Goal: Navigation & Orientation: Find specific page/section

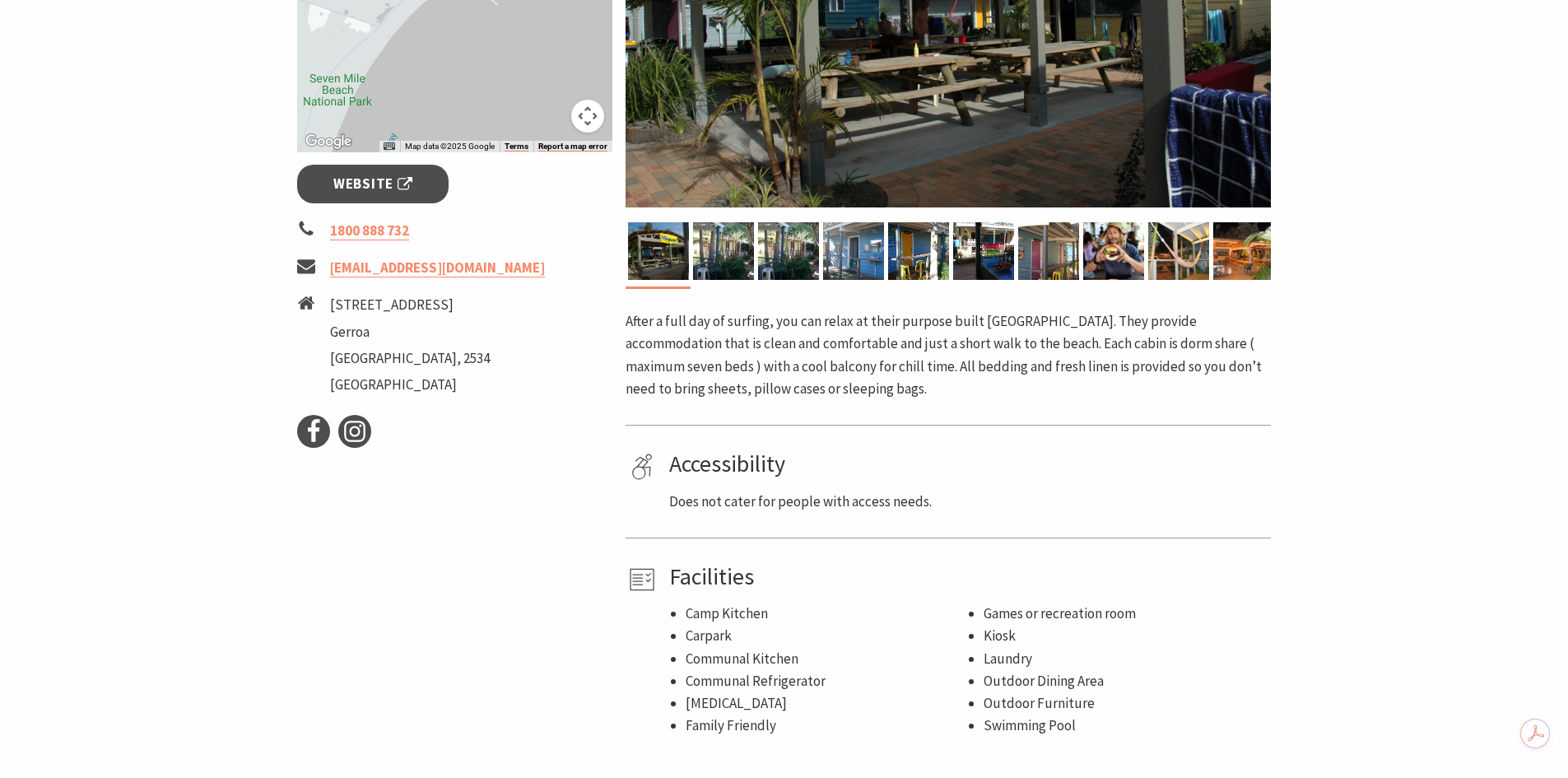
scroll to position [494, 0]
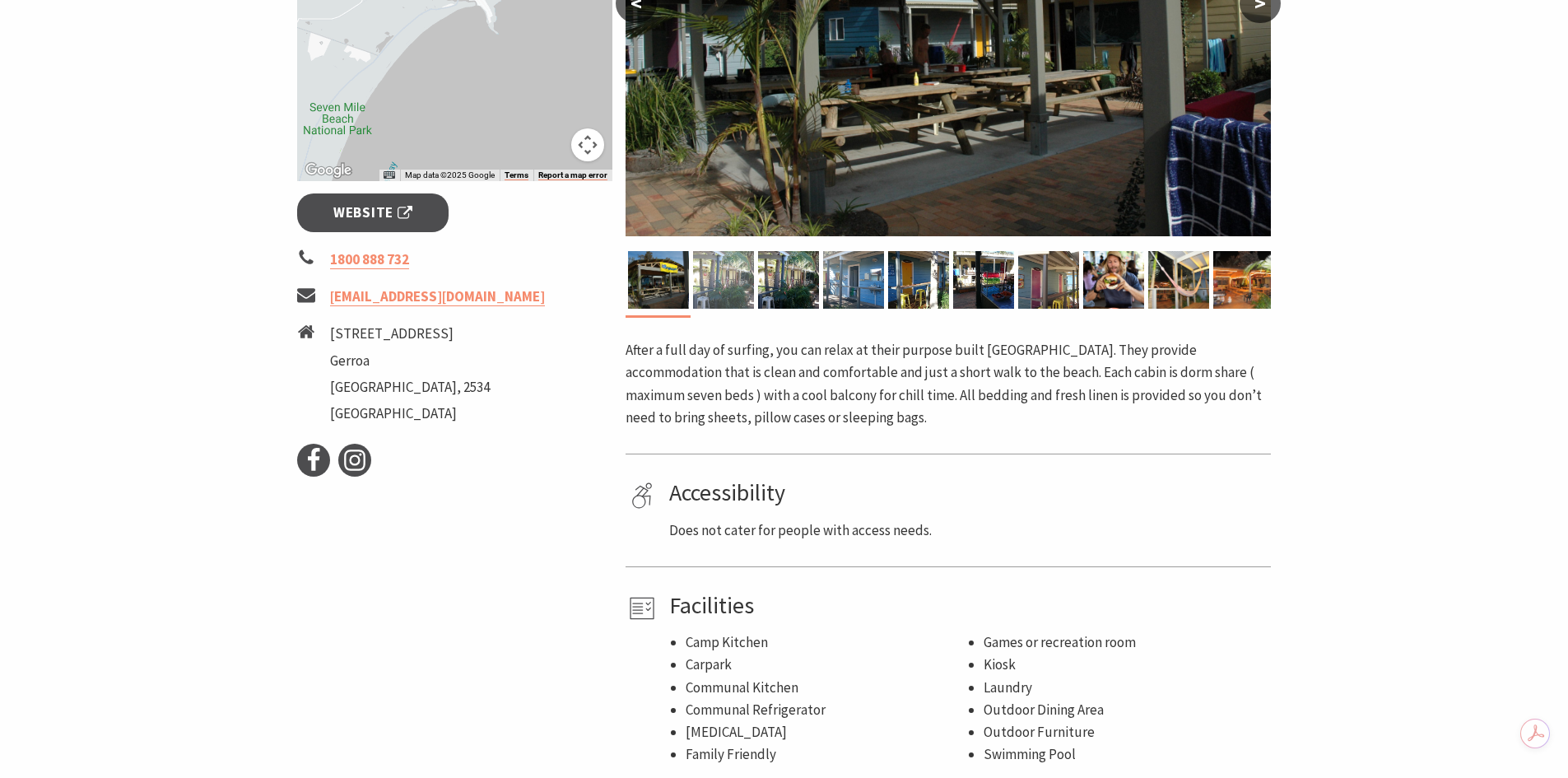
click at [728, 282] on img at bounding box center [723, 280] width 61 height 58
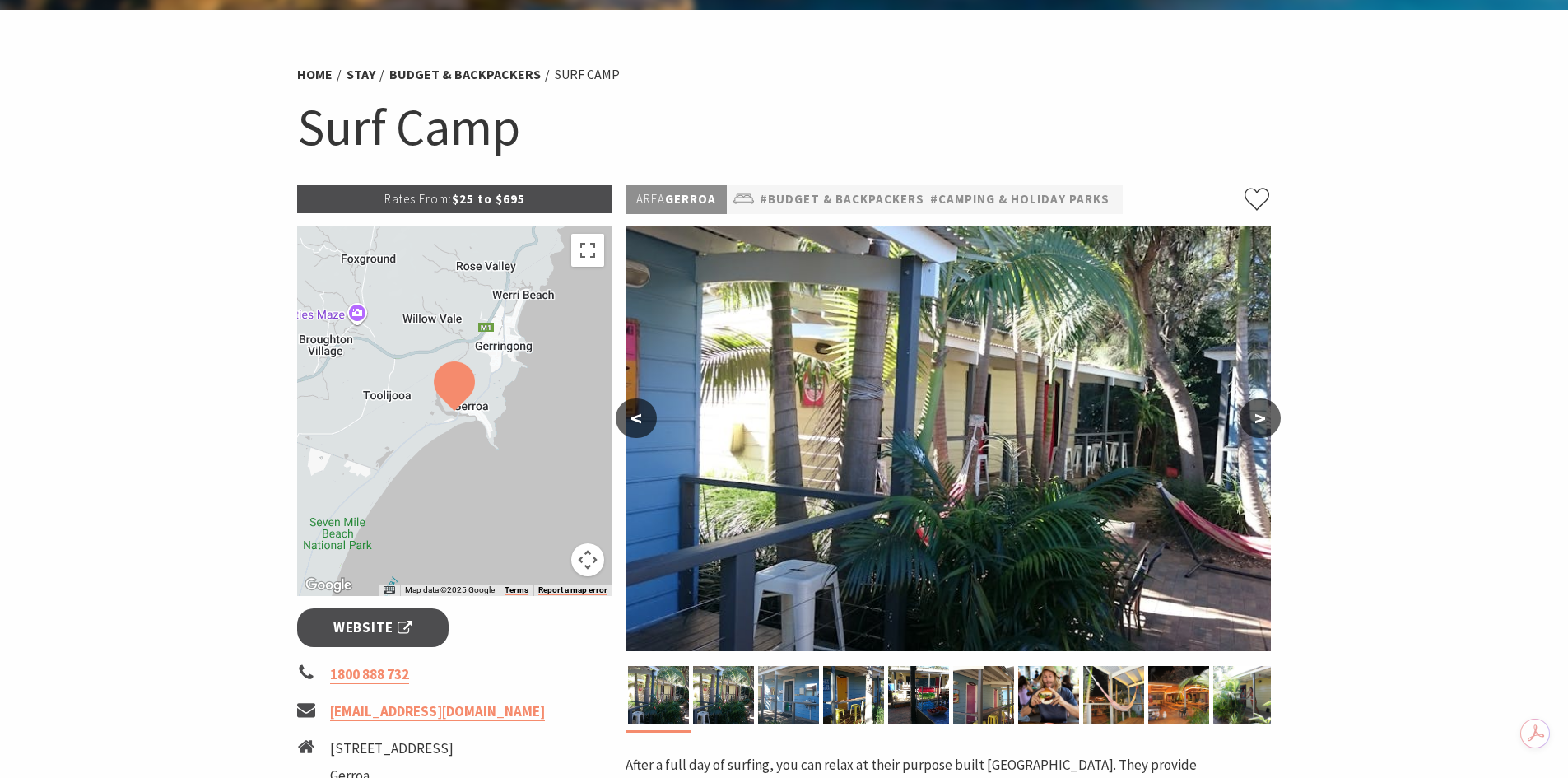
scroll to position [0, 0]
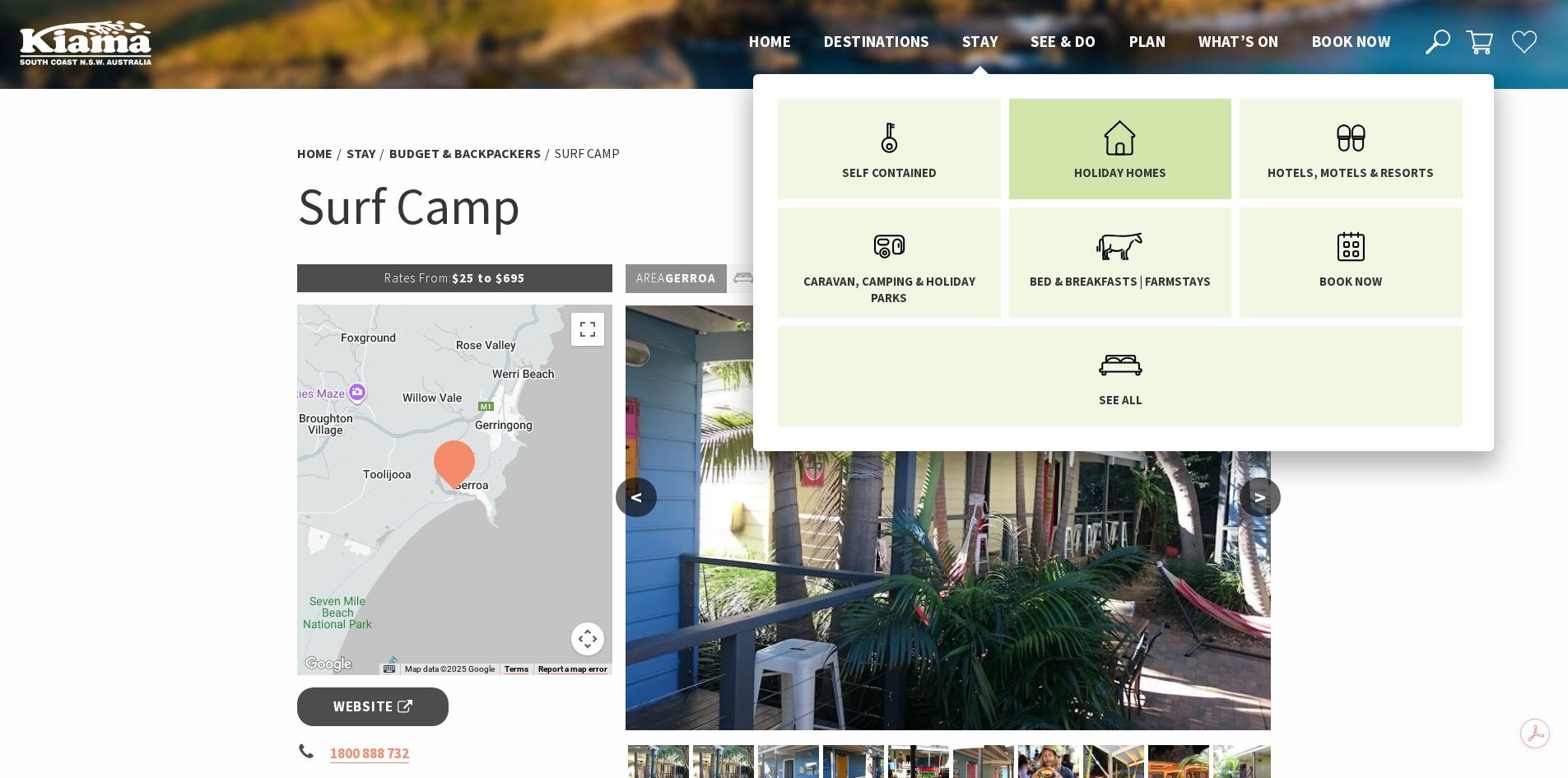
click at [1118, 170] on span "Holiday Homes" at bounding box center [1120, 172] width 92 height 17
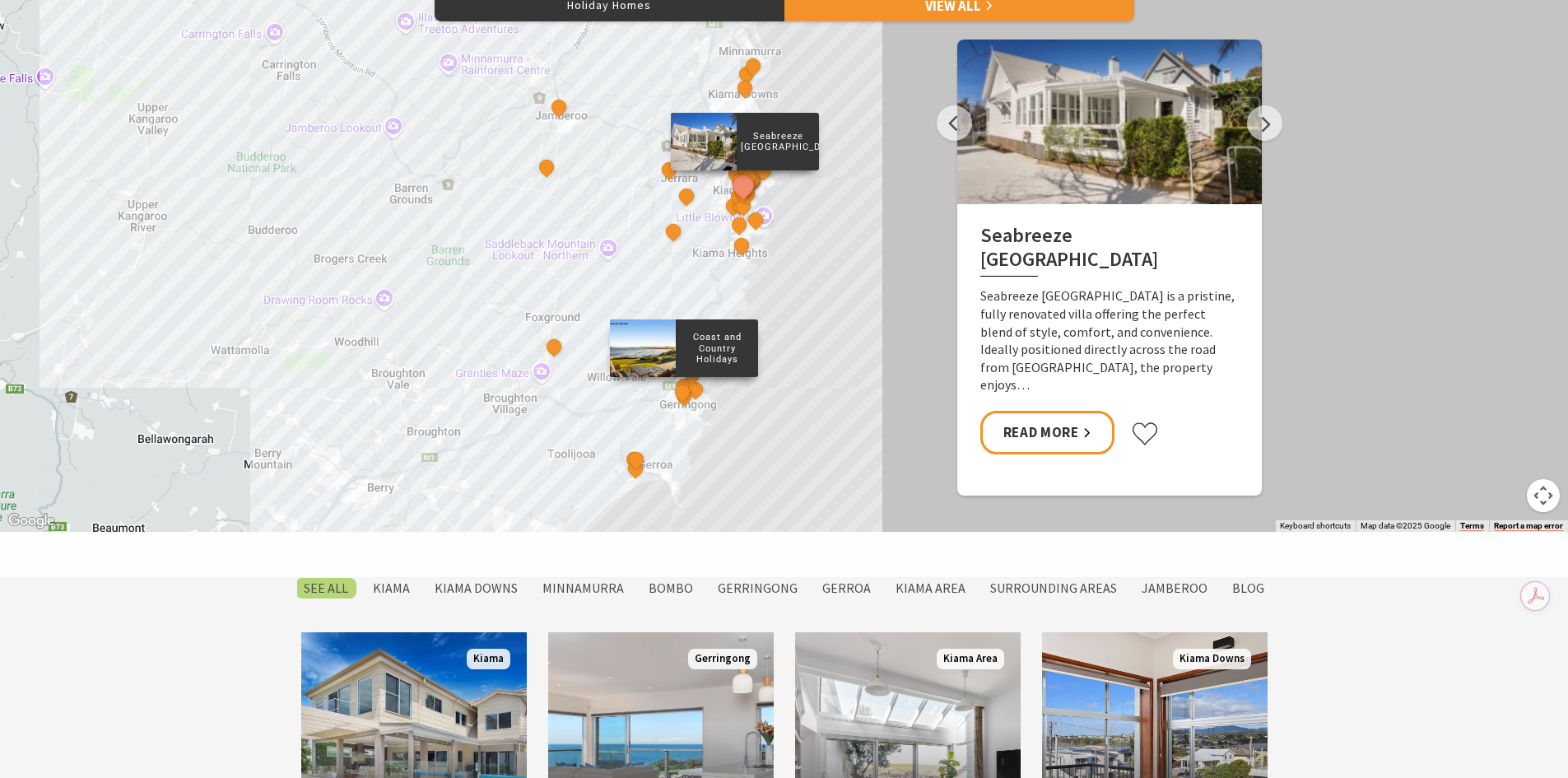
scroll to position [906, 0]
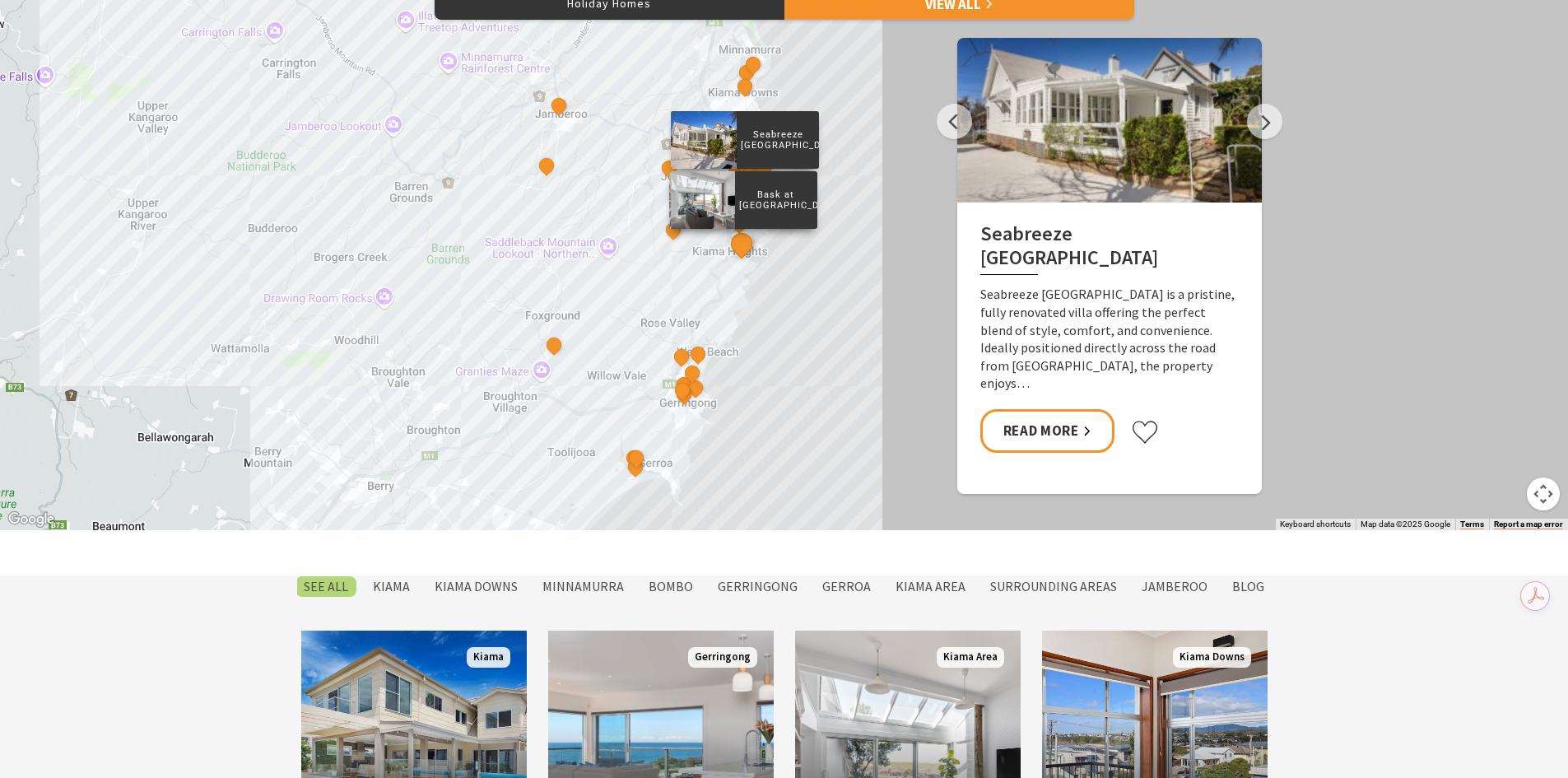
click at [740, 250] on button "See detail about Bask at Loves Bay" at bounding box center [740, 243] width 30 height 30
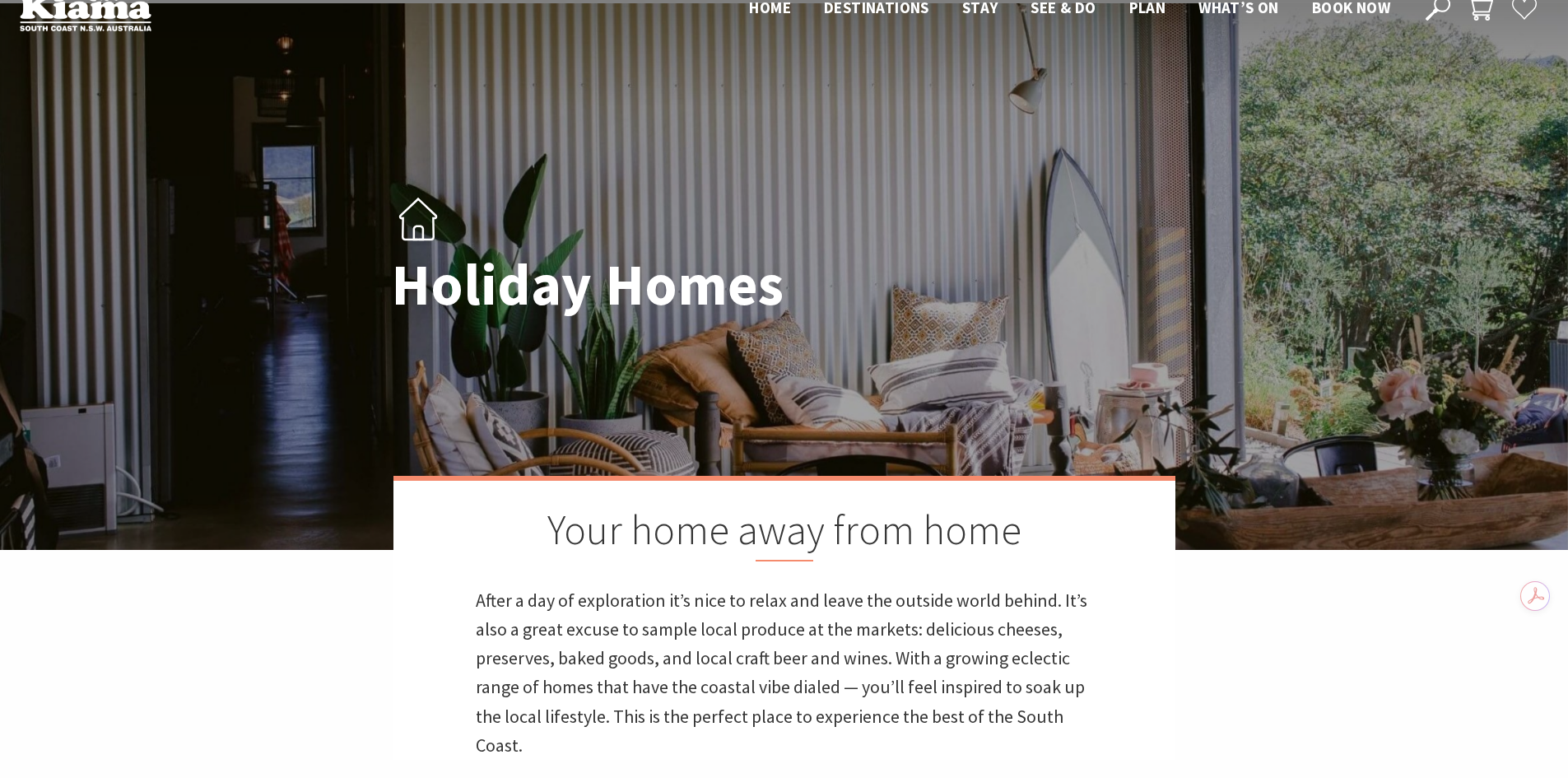
scroll to position [0, 0]
